Goal: Task Accomplishment & Management: Complete application form

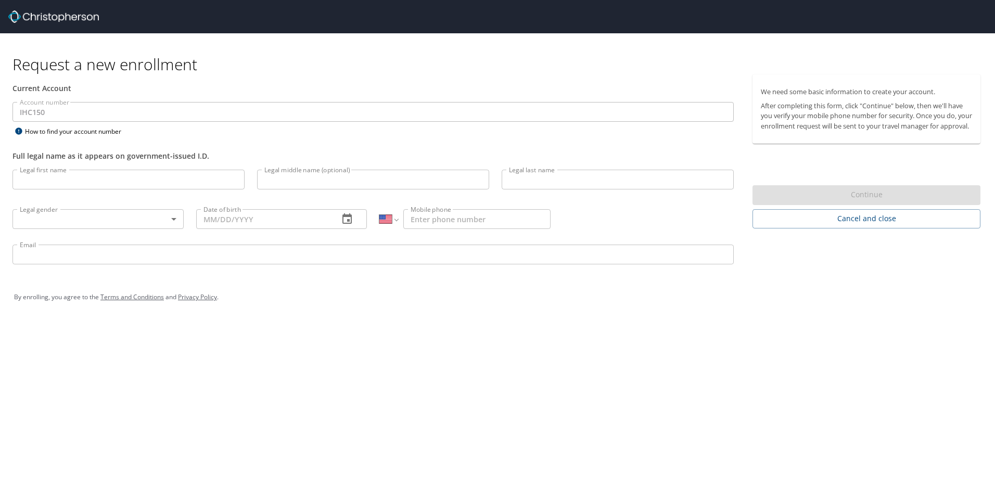
select select "US"
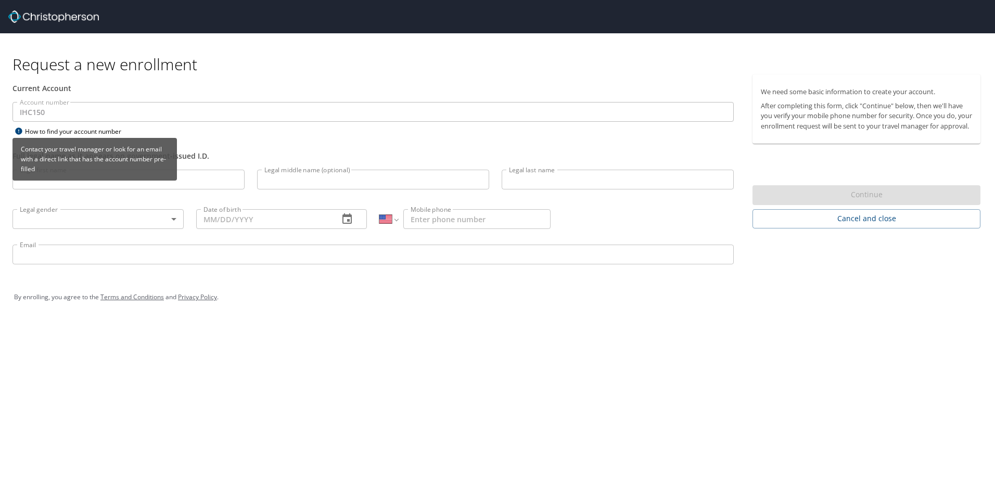
click at [26, 130] on div "How to find your account number" at bounding box center [77, 131] width 130 height 13
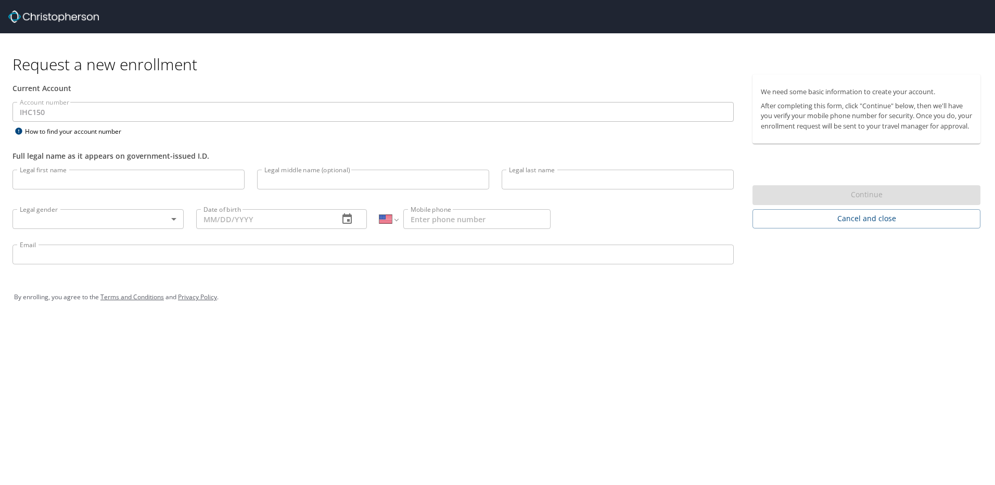
click at [206, 183] on input "Legal first name" at bounding box center [128, 180] width 232 height 20
type input "[PERSON_NAME]"
type input "Stone"
type input "[PHONE_NUMBER]"
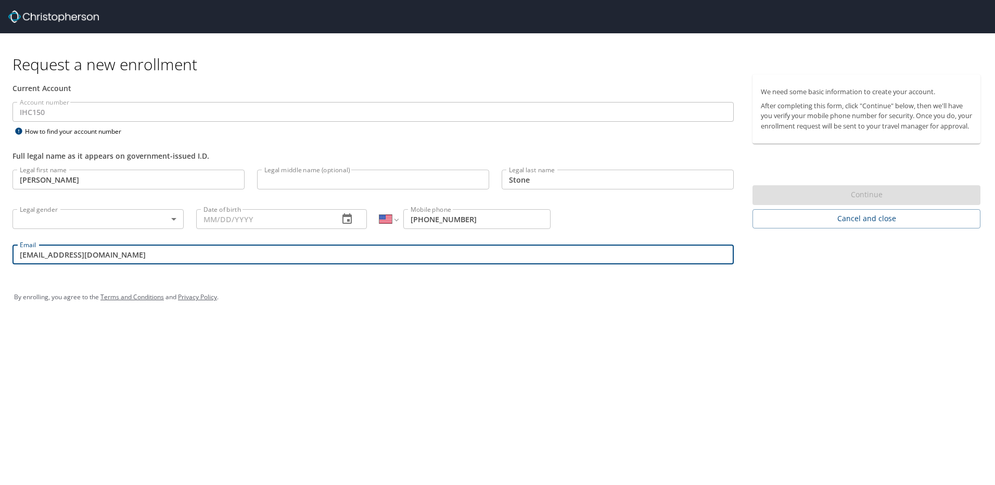
drag, startPoint x: 118, startPoint y: 258, endPoint x: -2, endPoint y: 256, distance: 120.2
click at [0, 256] on html "Request a new enrollment Current Account Account number IHC150 Account number H…" at bounding box center [497, 242] width 995 height 485
type input "[PERSON_NAME][EMAIL_ADDRESS][DOMAIN_NAME]"
click at [298, 224] on input "Date of birth" at bounding box center [263, 219] width 135 height 20
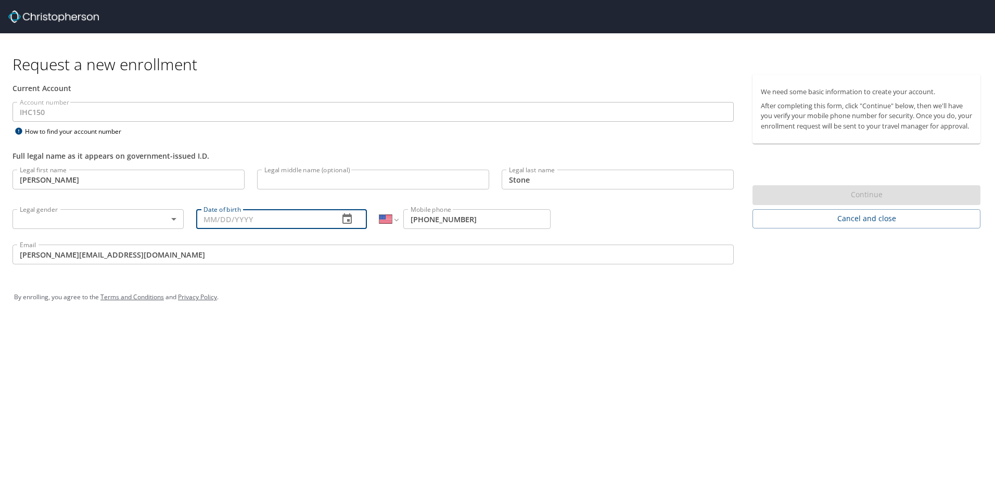
type input "[DATE]"
type input "[PERSON_NAME]"
click at [297, 338] on div "Request a new enrollment Current Account Account number IHC150 Account number H…" at bounding box center [497, 242] width 995 height 485
click at [555, 189] on input "Stone" at bounding box center [618, 180] width 232 height 20
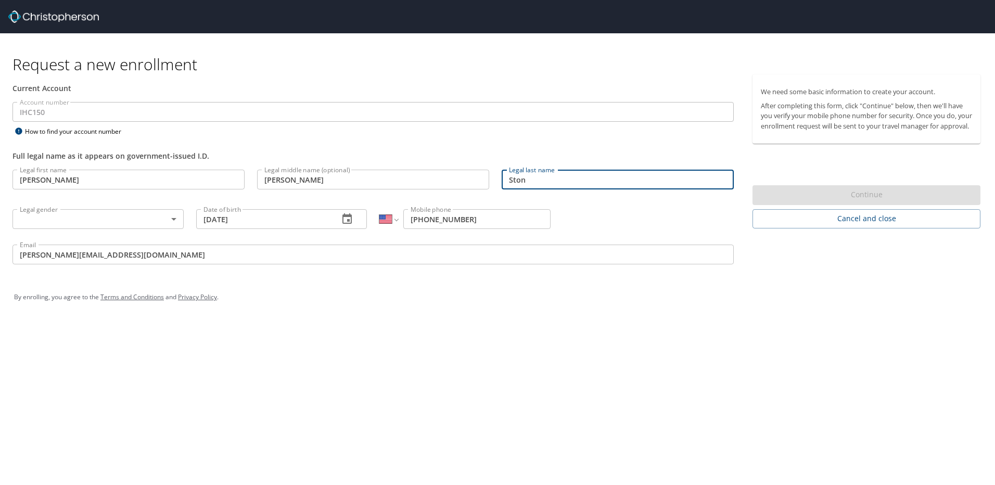
type input "Stone"
click at [58, 180] on input "[PERSON_NAME]" at bounding box center [128, 180] width 232 height 20
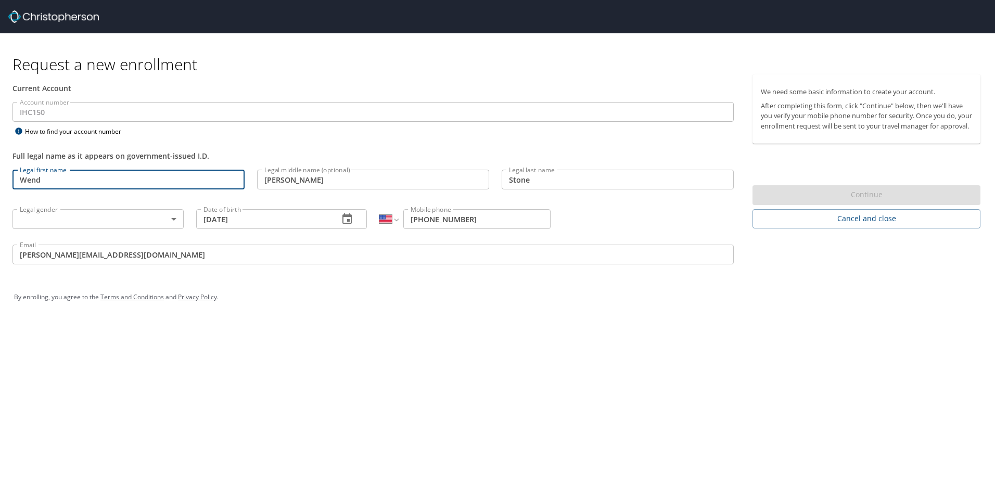
type input "[PERSON_NAME]"
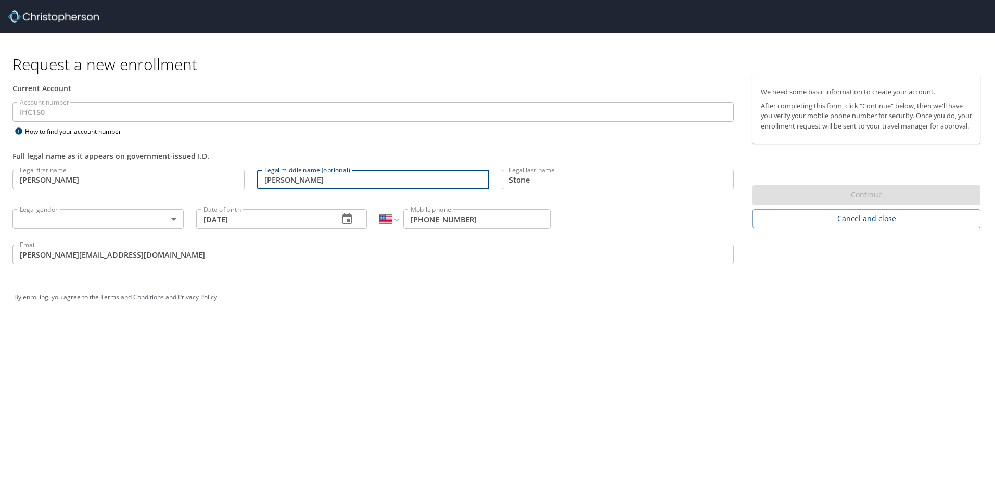
click at [289, 182] on input "[PERSON_NAME]" at bounding box center [373, 180] width 232 height 20
type input "S"
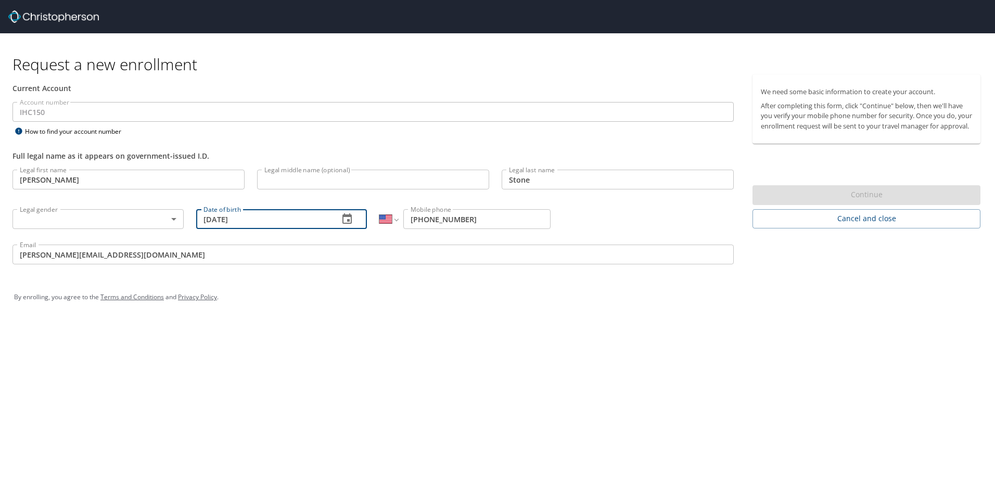
click at [265, 218] on input "[DATE]" at bounding box center [263, 219] width 135 height 20
click at [345, 217] on icon "button" at bounding box center [346, 218] width 9 height 10
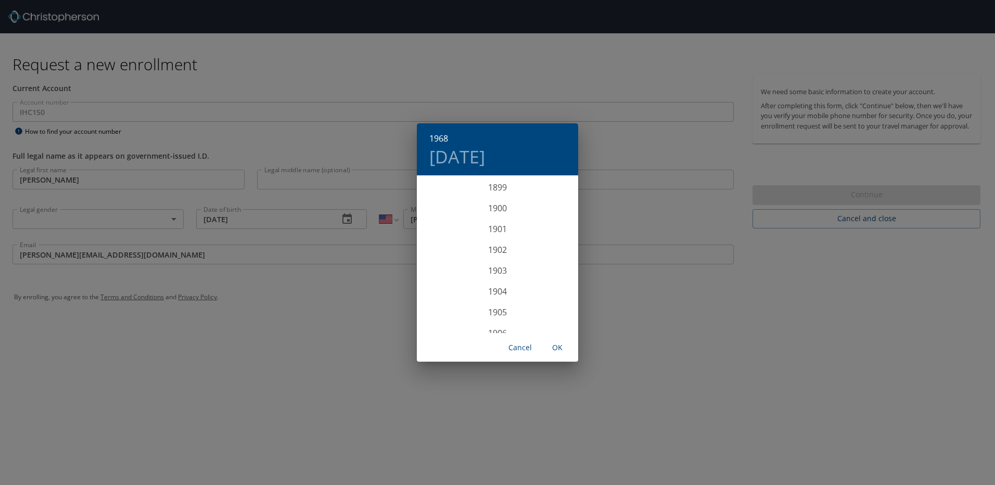
scroll to position [1374, 0]
click at [498, 255] on div "1968" at bounding box center [497, 255] width 161 height 21
click at [503, 238] on div "May" at bounding box center [497, 235] width 54 height 39
click at [453, 289] on p "20" at bounding box center [455, 287] width 7 height 7
click at [557, 349] on span "OK" at bounding box center [557, 347] width 25 height 13
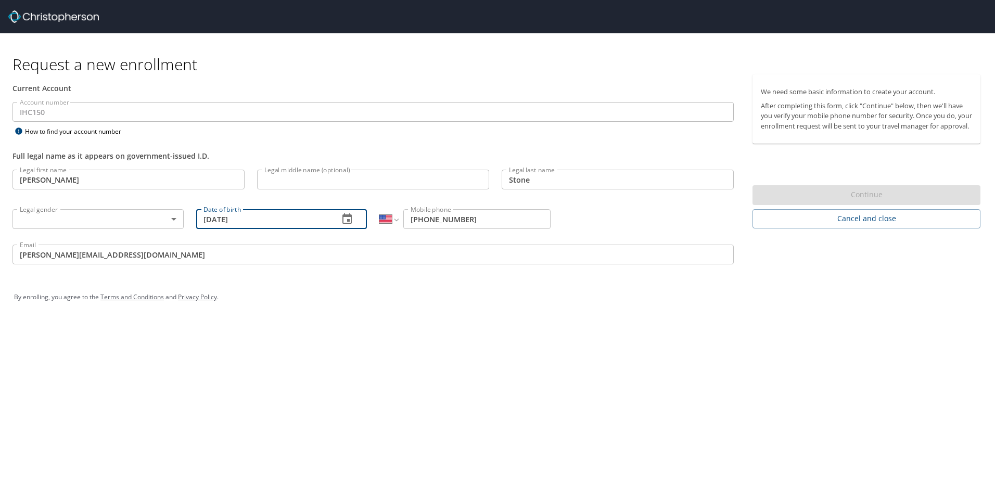
click at [254, 220] on input "[DATE]" at bounding box center [263, 219] width 135 height 20
drag, startPoint x: 254, startPoint y: 220, endPoint x: 180, endPoint y: 218, distance: 74.4
click at [182, 215] on div "Legal first name [PERSON_NAME] Legal first name Legal middle name (optional) Le…" at bounding box center [373, 218] width 734 height 110
type input "[DATE]"
click at [472, 221] on input "[PHONE_NUMBER]" at bounding box center [476, 219] width 147 height 20
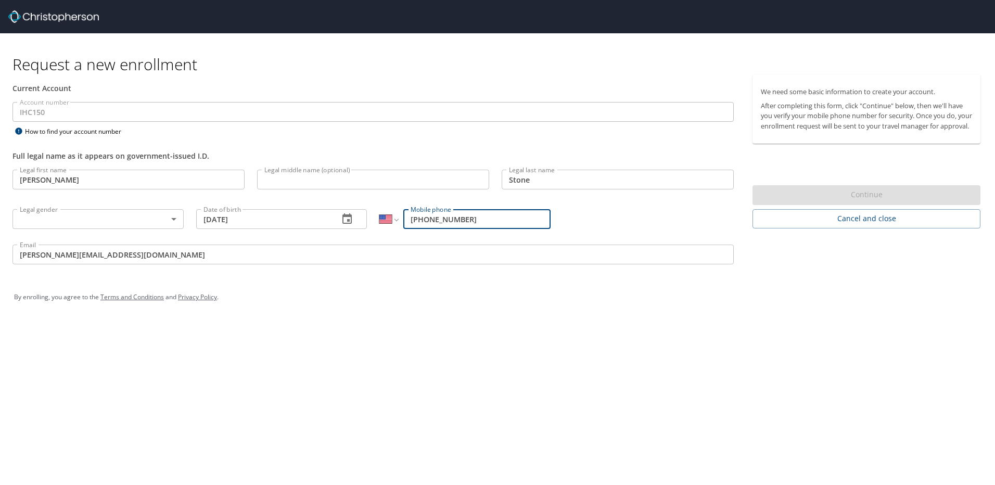
type input "[PHONE_NUMBER]"
click at [120, 256] on input "[PERSON_NAME][EMAIL_ADDRESS][DOMAIN_NAME]" at bounding box center [372, 255] width 721 height 20
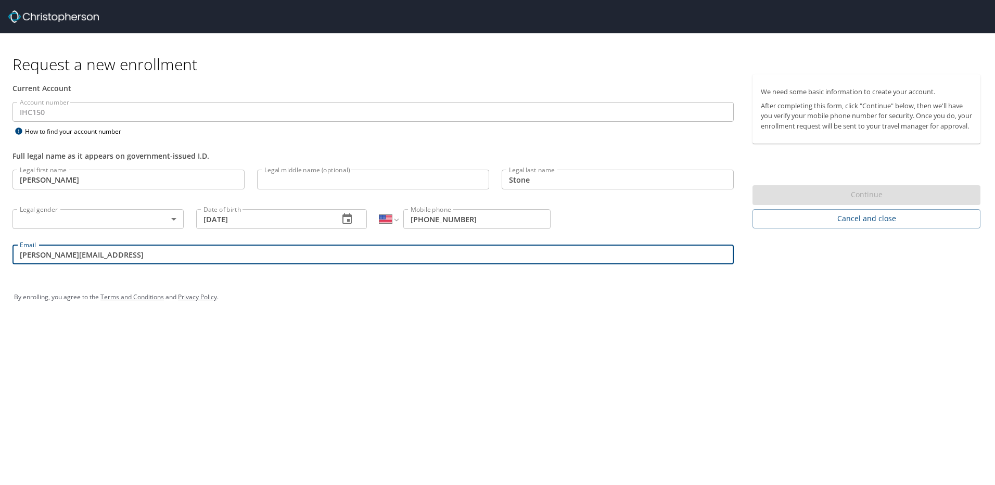
type input "[PERSON_NAME][EMAIL_ADDRESS][DOMAIN_NAME]"
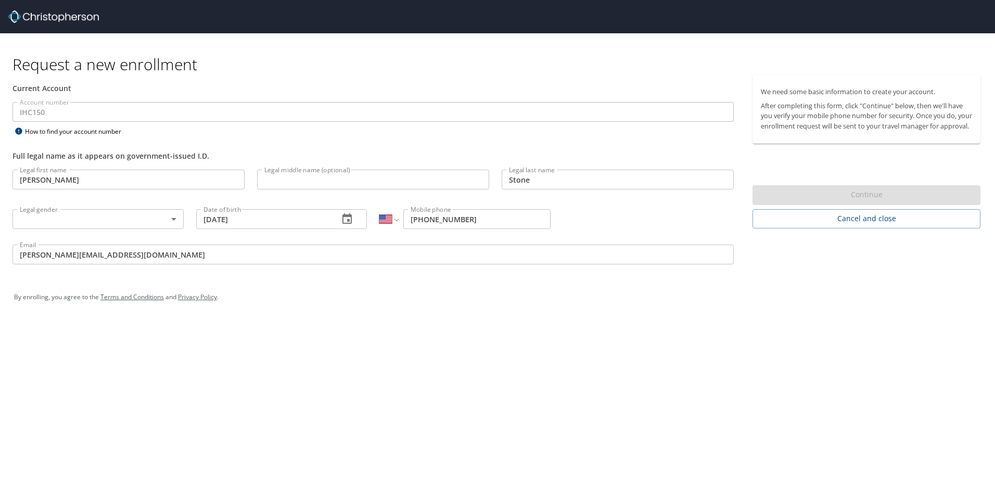
click at [342, 354] on div "Request a new enrollment Current Account Account number IHC150 Account number H…" at bounding box center [497, 242] width 995 height 485
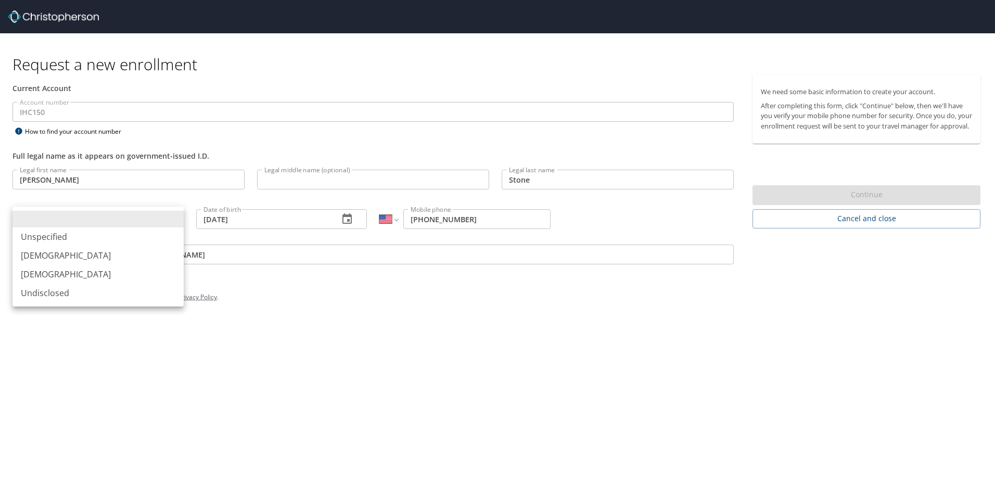
click at [175, 220] on body "Request a new enrollment Current Account Account number IHC150 Account number H…" at bounding box center [497, 242] width 995 height 485
click at [49, 275] on li "[DEMOGRAPHIC_DATA]" at bounding box center [97, 274] width 171 height 19
type input "[DEMOGRAPHIC_DATA]"
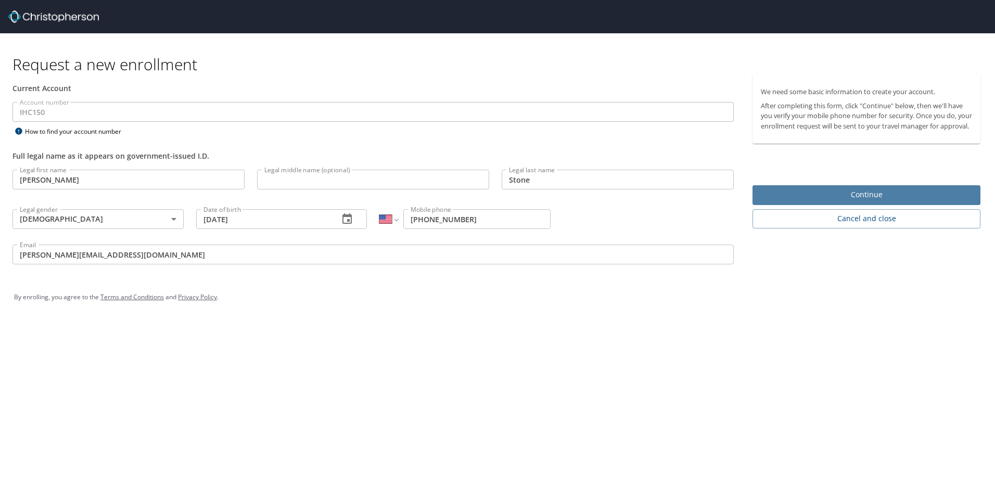
click at [868, 201] on span "Continue" at bounding box center [866, 194] width 211 height 13
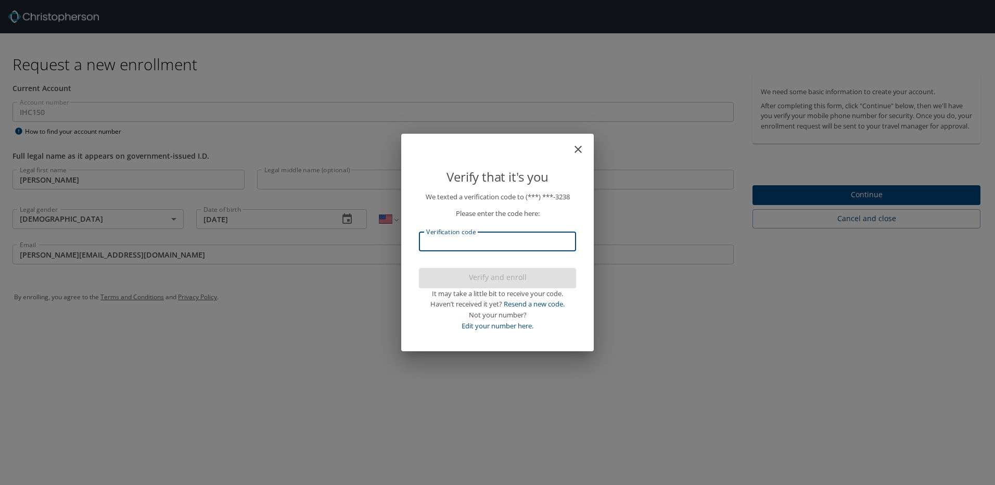
click at [465, 238] on input "Verification code" at bounding box center [497, 242] width 157 height 20
type input "544436"
click at [478, 277] on span "Verify and enroll" at bounding box center [497, 277] width 140 height 13
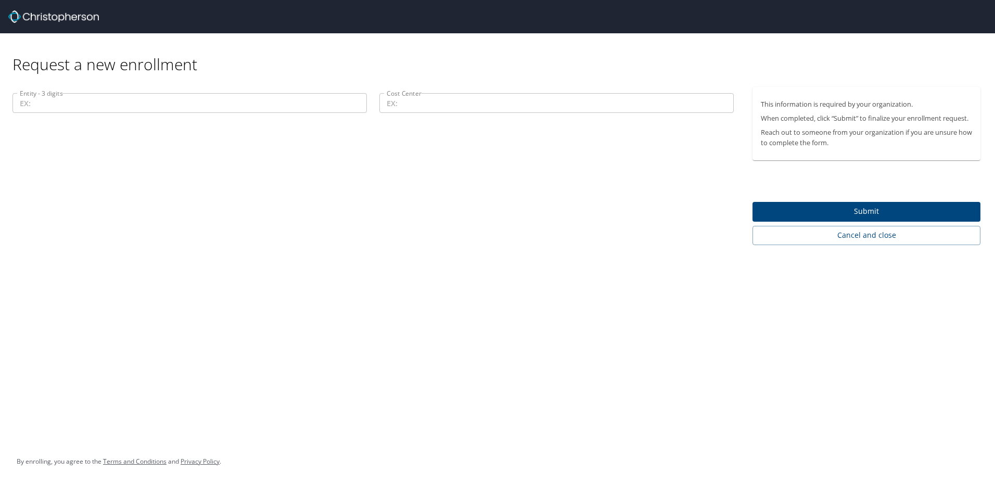
click at [150, 106] on input "Entity - 3 digits" at bounding box center [189, 103] width 354 height 20
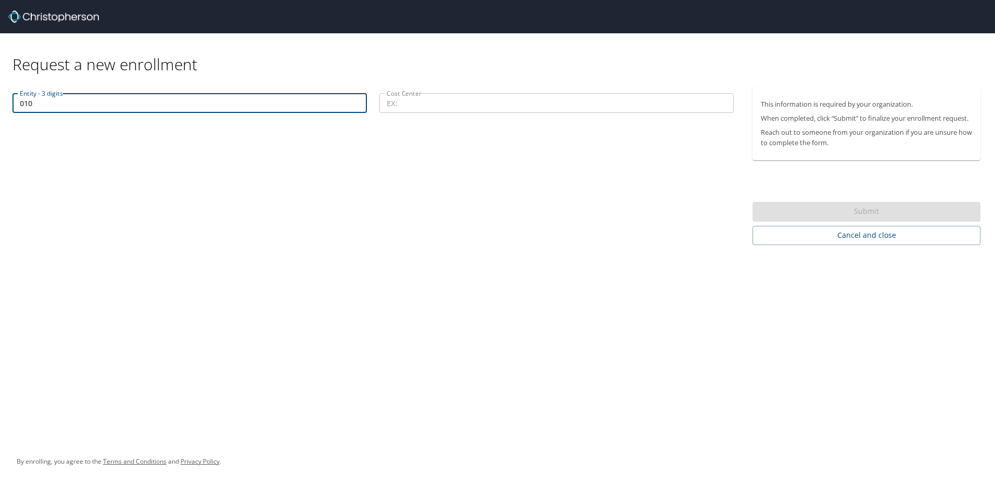
type input "010"
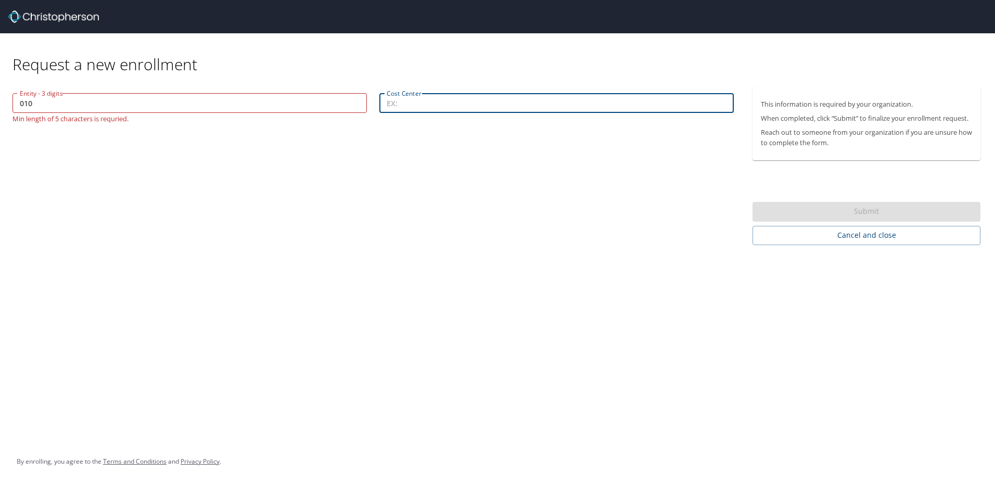
click at [423, 104] on input "Cost Center" at bounding box center [556, 103] width 354 height 20
type input "72001"
click at [18, 104] on input "010" at bounding box center [189, 103] width 354 height 20
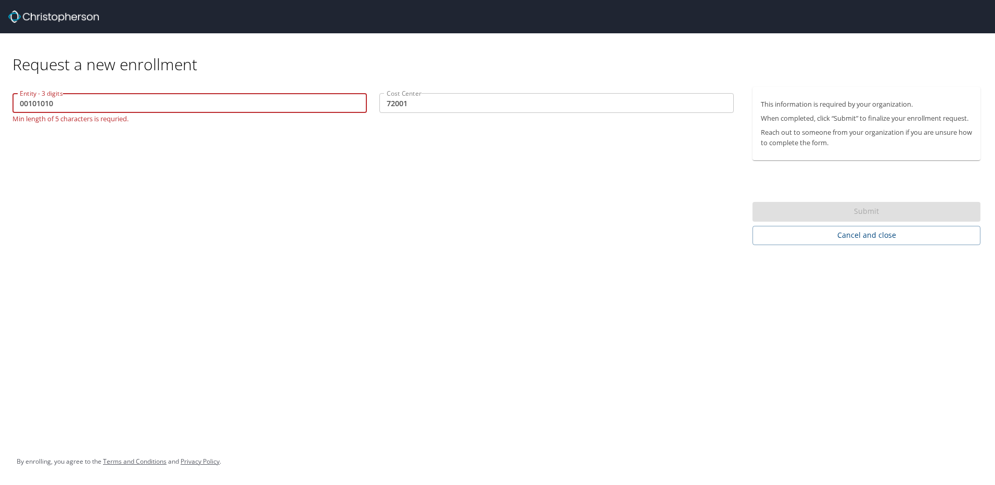
click at [78, 103] on input "00101010" at bounding box center [189, 103] width 354 height 20
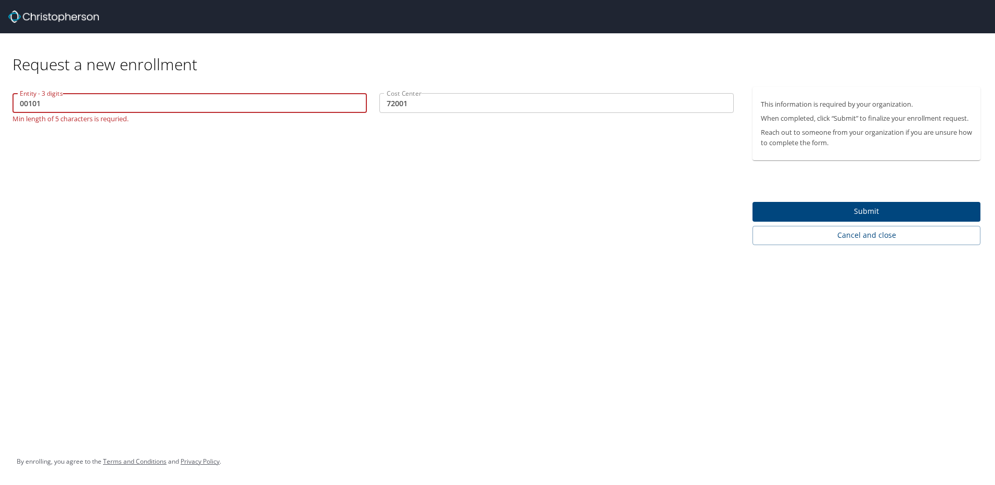
type input "00101"
click at [845, 209] on span "Submit" at bounding box center [866, 211] width 211 height 13
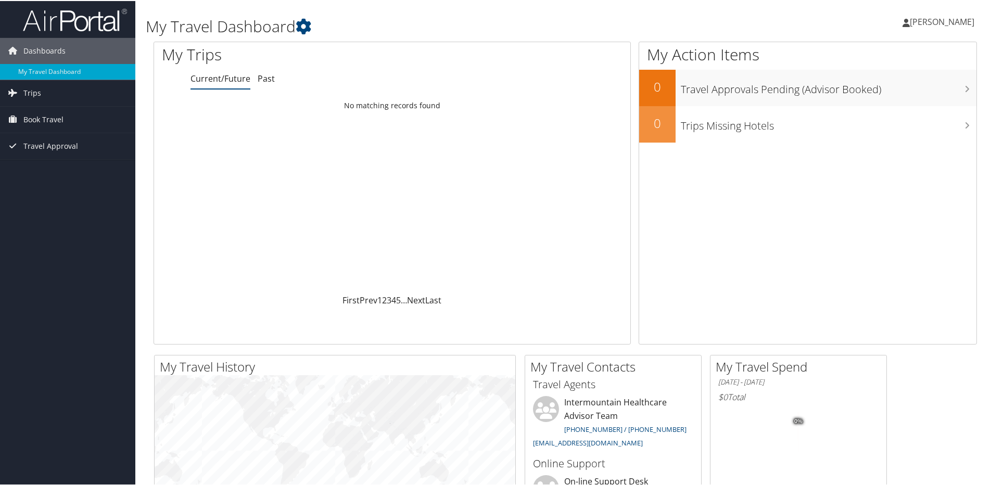
click at [935, 22] on span "Wendy Stone" at bounding box center [942, 20] width 65 height 11
click at [883, 93] on link "View Travel Profile" at bounding box center [914, 93] width 116 height 18
